Goal: Navigation & Orientation: Find specific page/section

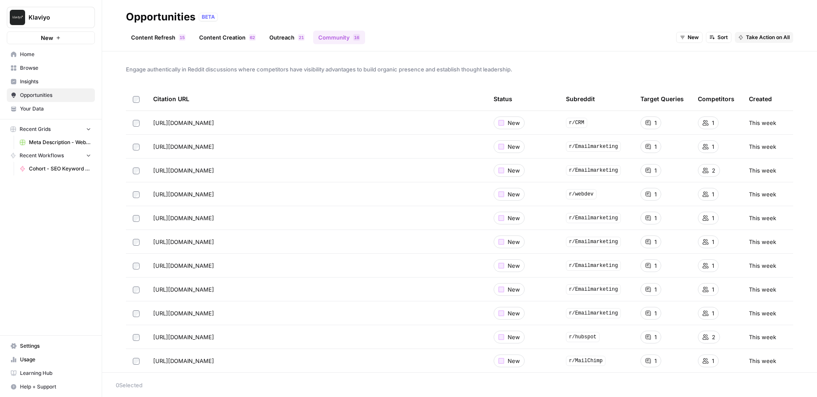
click at [35, 375] on span "Learning Hub" at bounding box center [55, 374] width 71 height 8
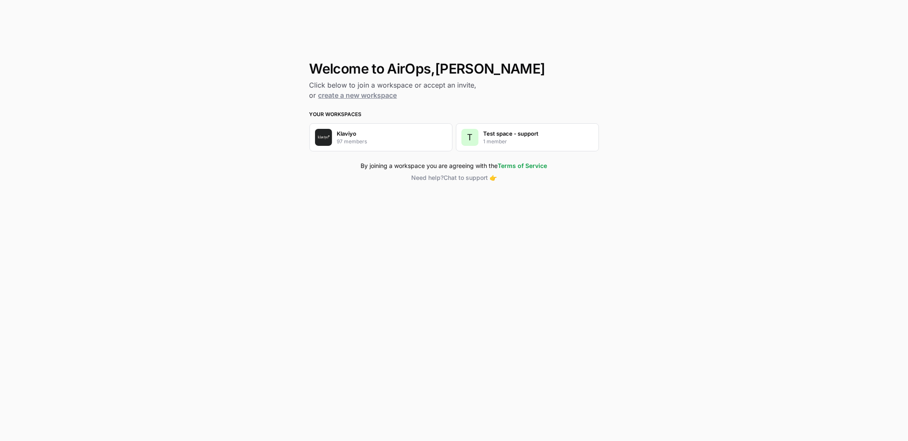
click at [407, 140] on div "Klaviyo 97 members" at bounding box center [380, 137] width 143 height 28
